Goal: Task Accomplishment & Management: Manage account settings

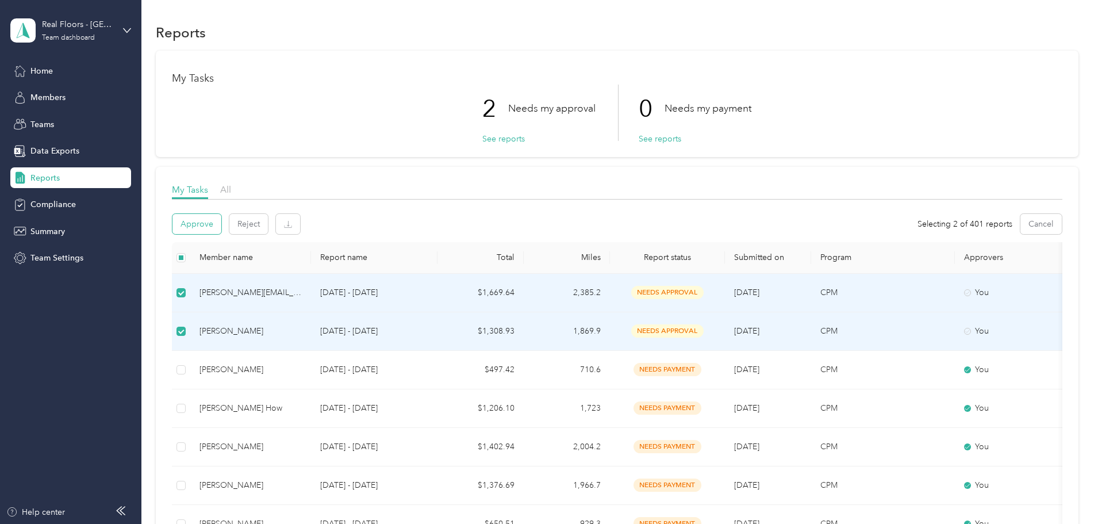
click at [221, 225] on button "Approve" at bounding box center [196, 224] width 49 height 20
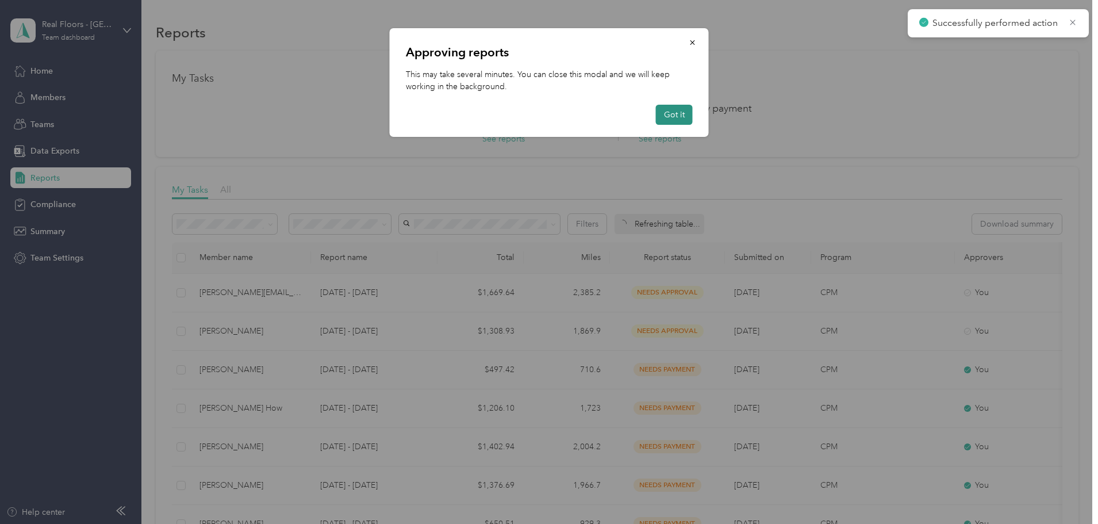
click at [686, 118] on button "Got it" at bounding box center [674, 115] width 37 height 20
